Goal: Navigation & Orientation: Find specific page/section

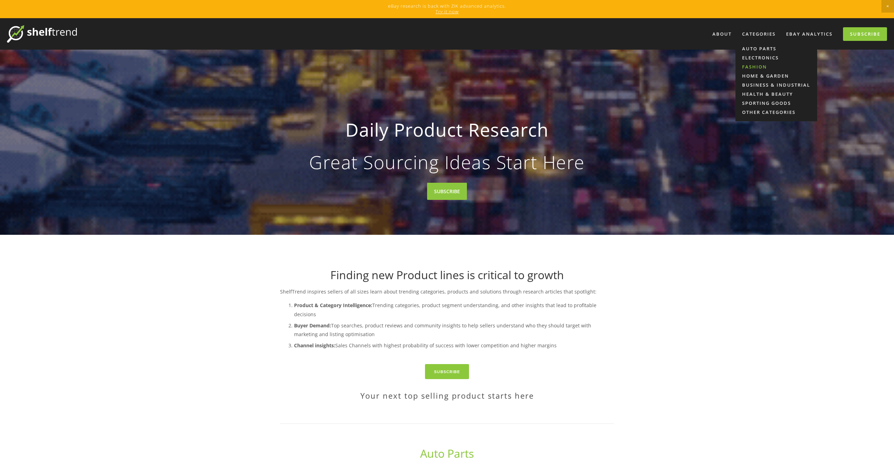
click at [759, 68] on link "Fashion" at bounding box center [777, 66] width 82 height 9
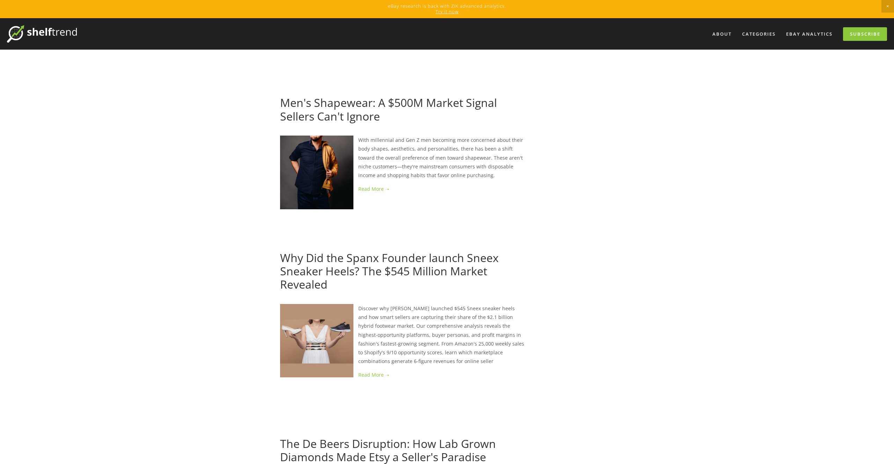
click at [40, 36] on img at bounding box center [42, 33] width 70 height 17
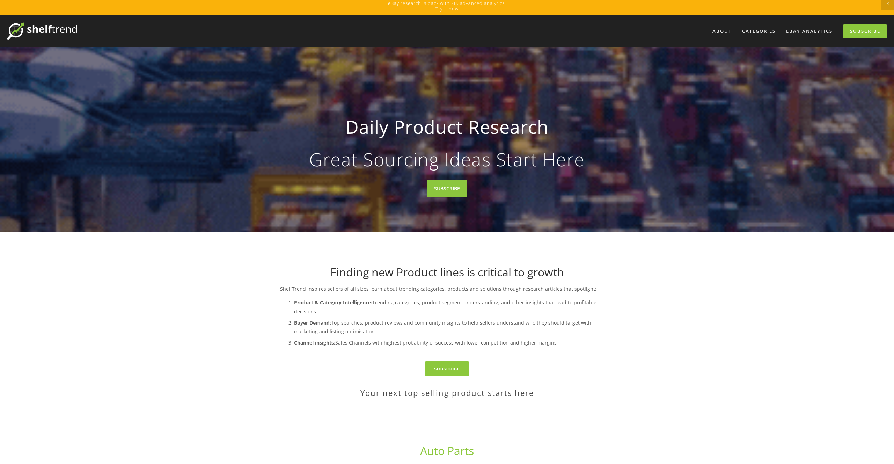
scroll to position [3, 0]
